Goal: Information Seeking & Learning: Learn about a topic

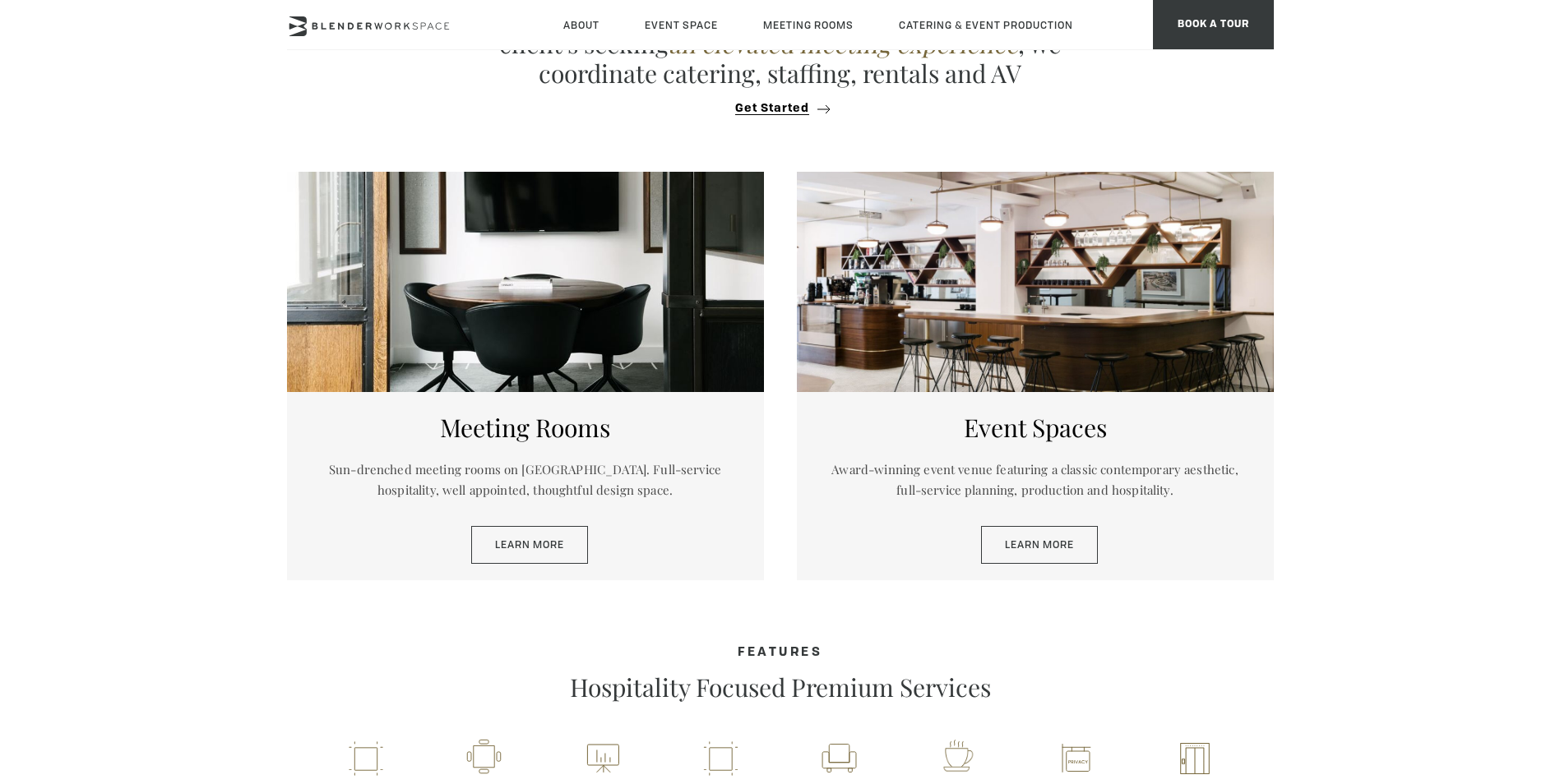
scroll to position [82, 0]
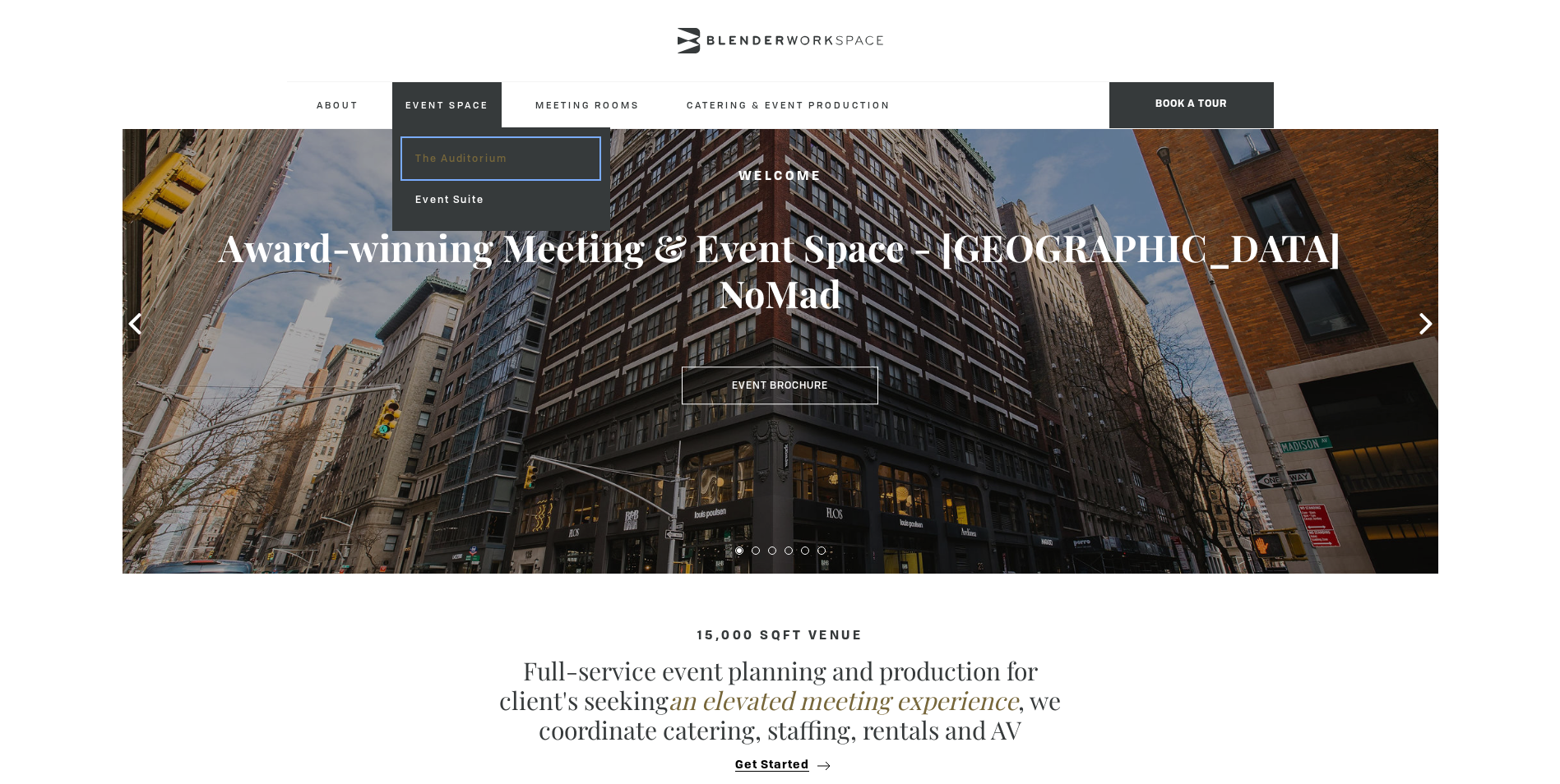
click at [437, 163] on link "The Auditorium" at bounding box center [501, 158] width 197 height 41
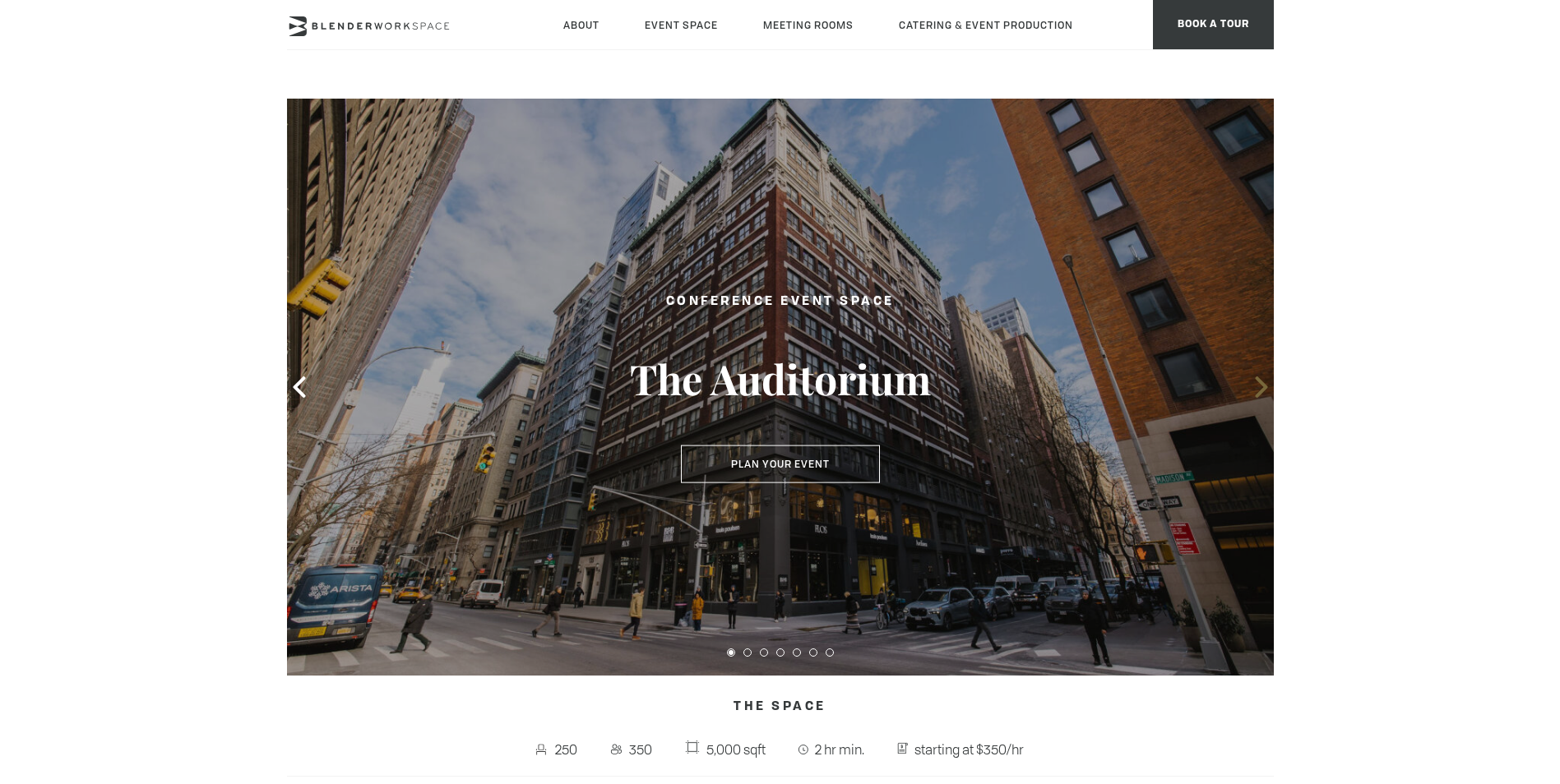
click at [1259, 390] on icon at bounding box center [1262, 387] width 21 height 21
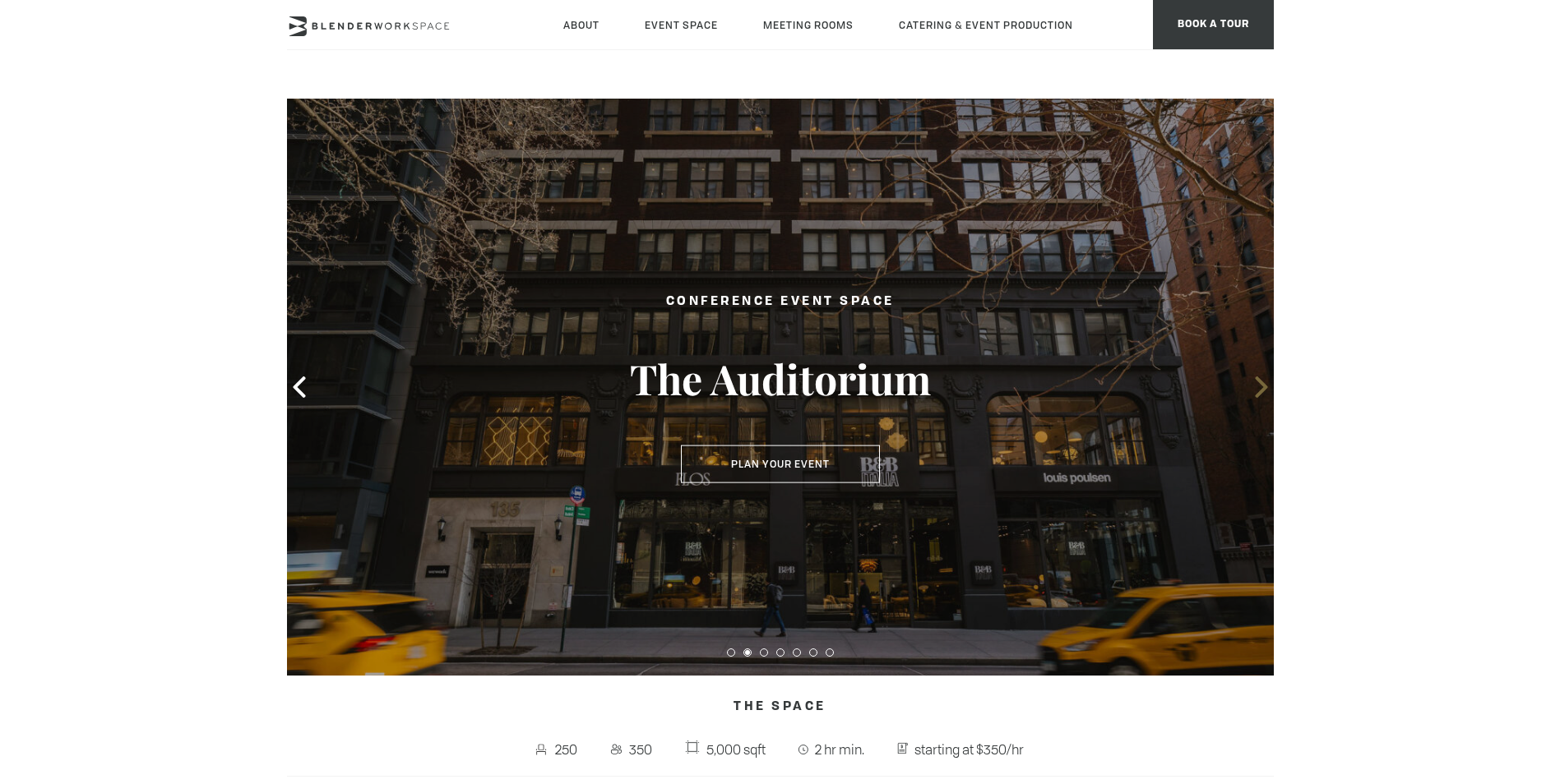
click at [1259, 390] on icon at bounding box center [1262, 387] width 21 height 21
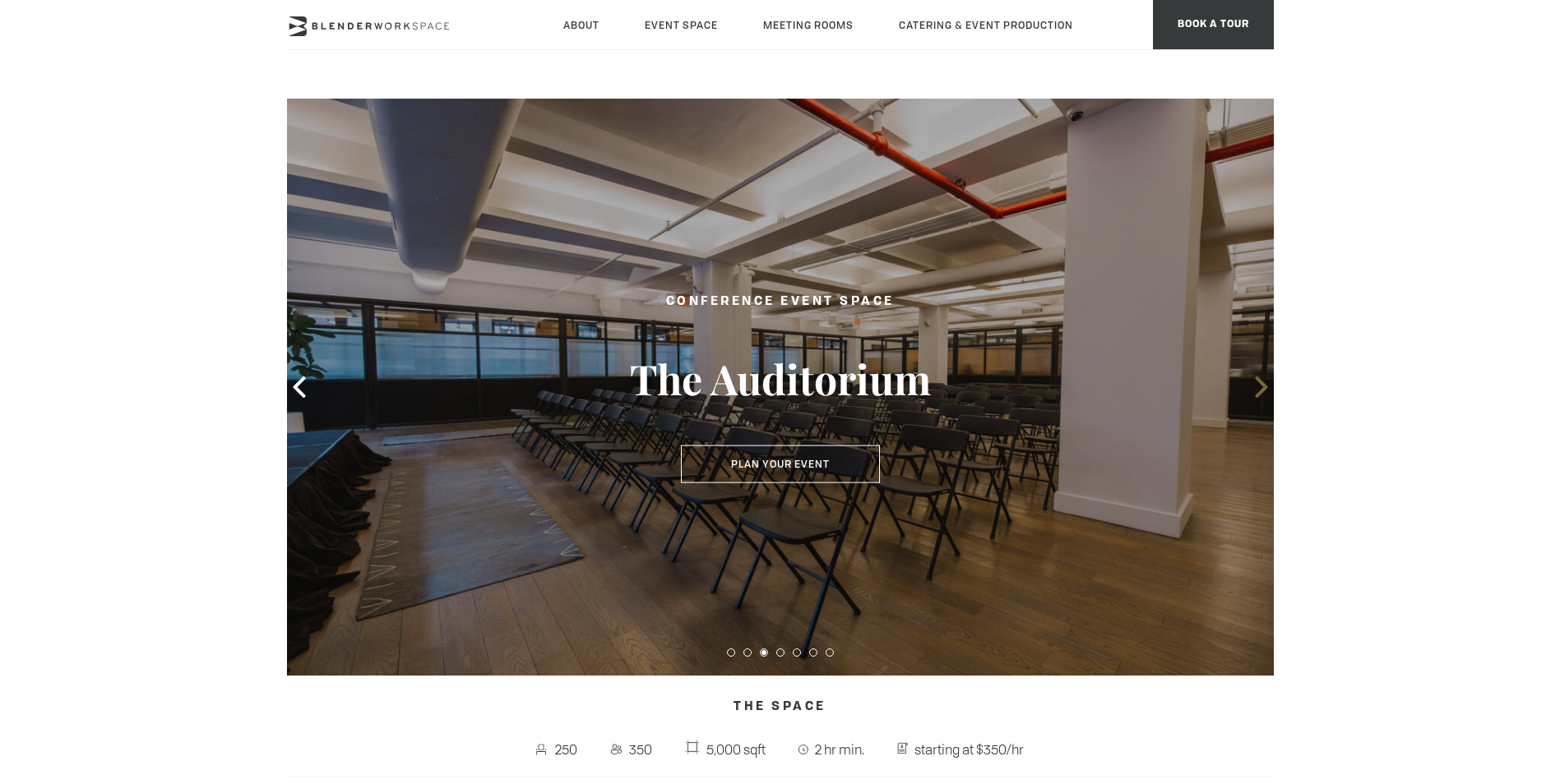
click at [1258, 390] on icon at bounding box center [1262, 387] width 21 height 21
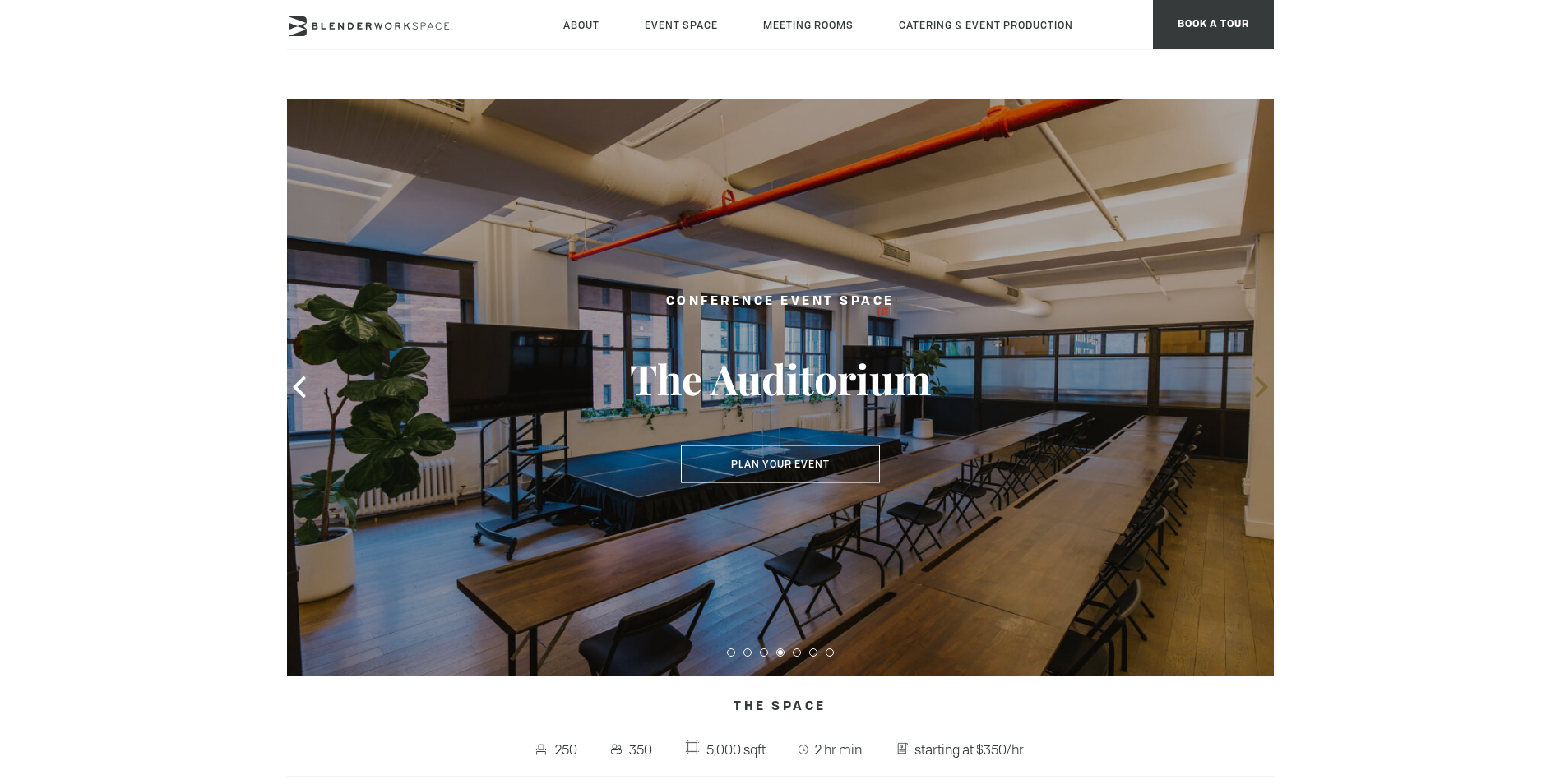
click at [1258, 390] on icon at bounding box center [1262, 387] width 21 height 21
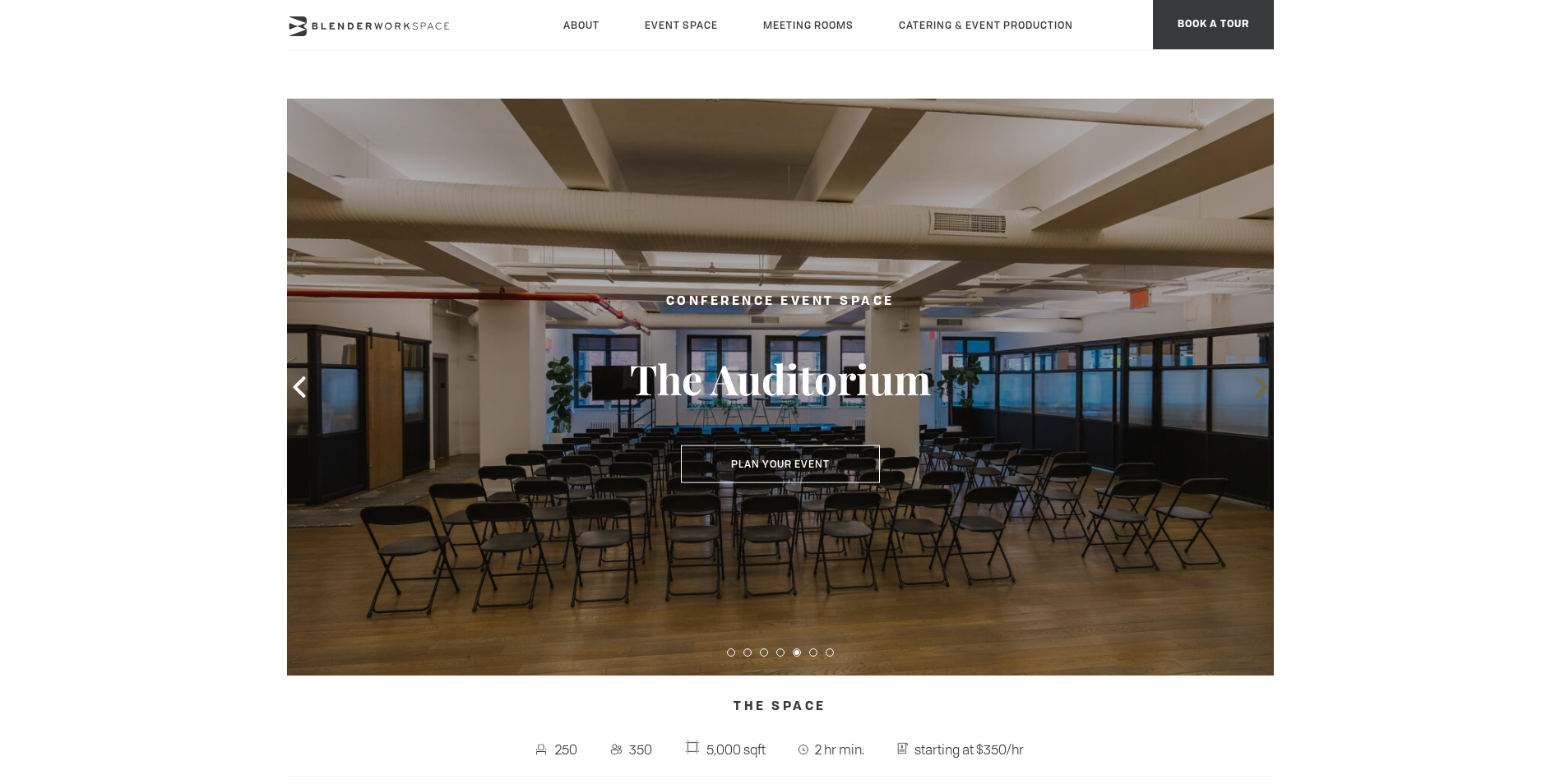
click at [1258, 390] on icon at bounding box center [1262, 387] width 21 height 21
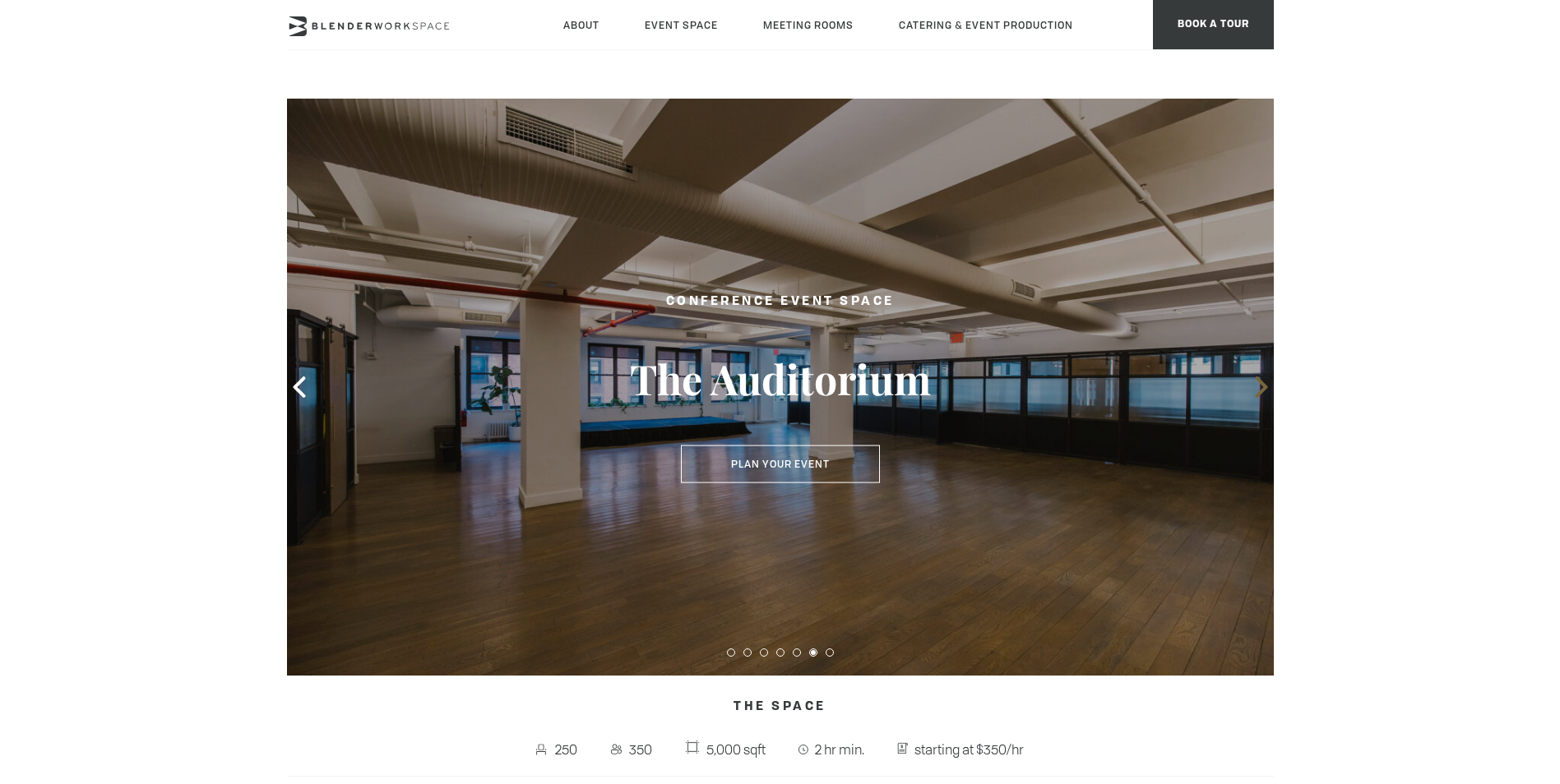
click at [1260, 382] on icon at bounding box center [1261, 387] width 12 height 21
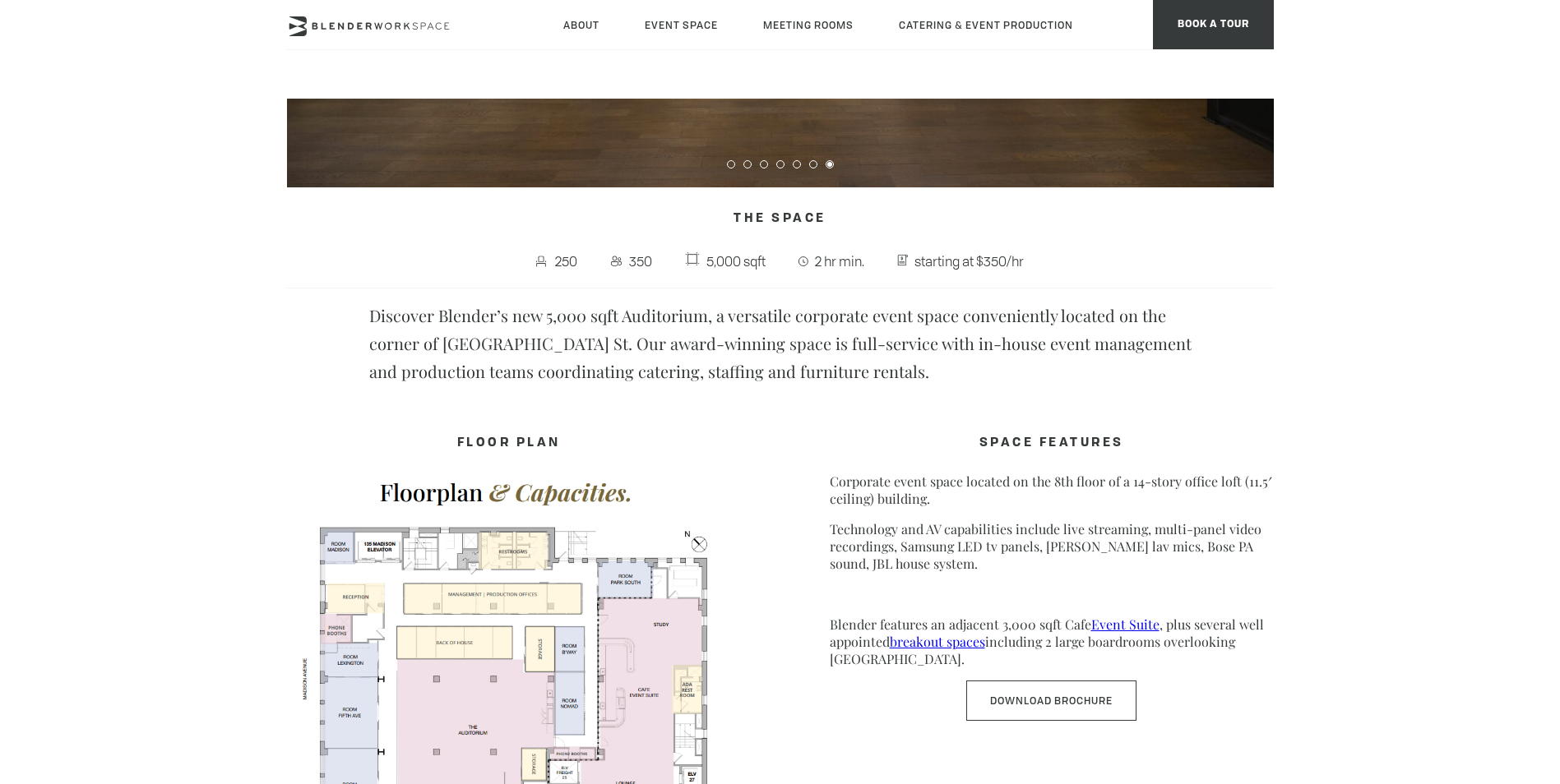
scroll to position [494, 0]
